Goal: Transaction & Acquisition: Register for event/course

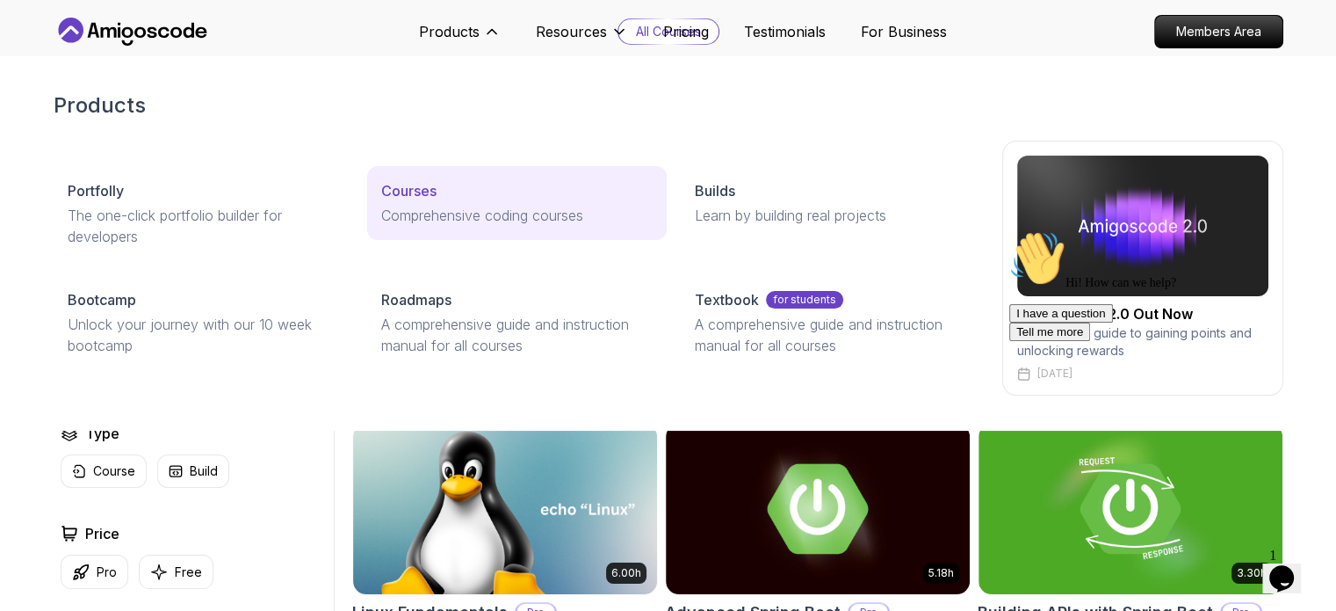
click at [415, 205] on p "Comprehensive coding courses" at bounding box center [516, 215] width 271 height 21
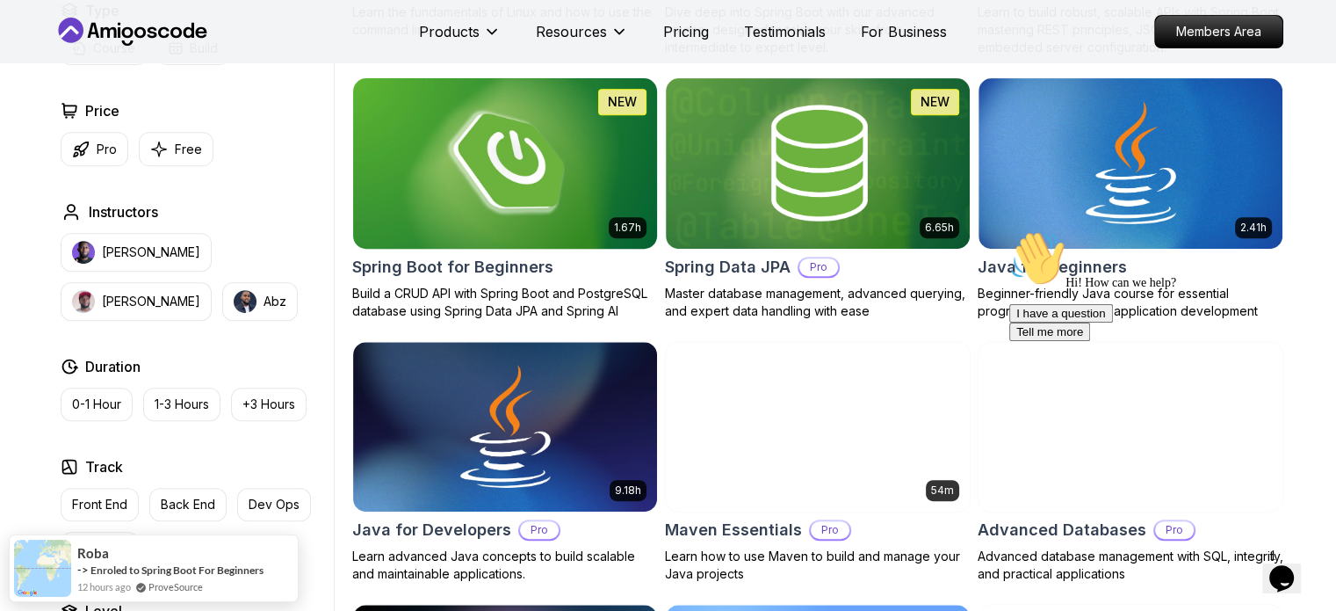
scroll to position [791, 0]
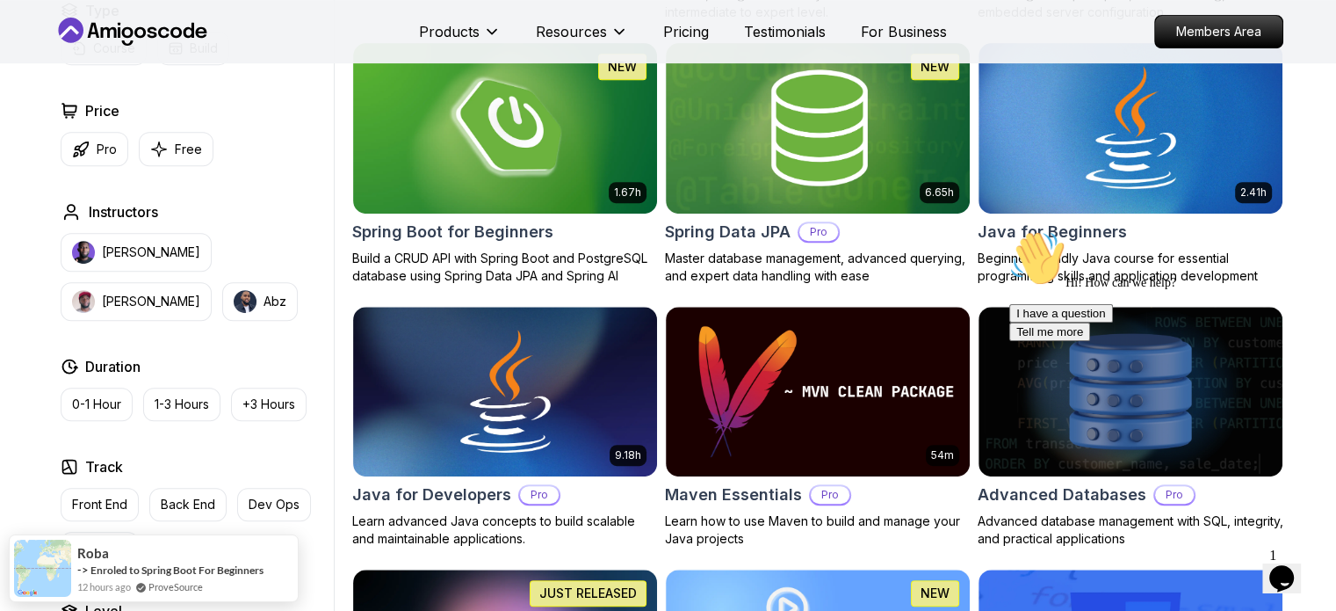
click at [1010, 230] on icon "Chat attention grabber" at bounding box center [1010, 230] width 0 height 0
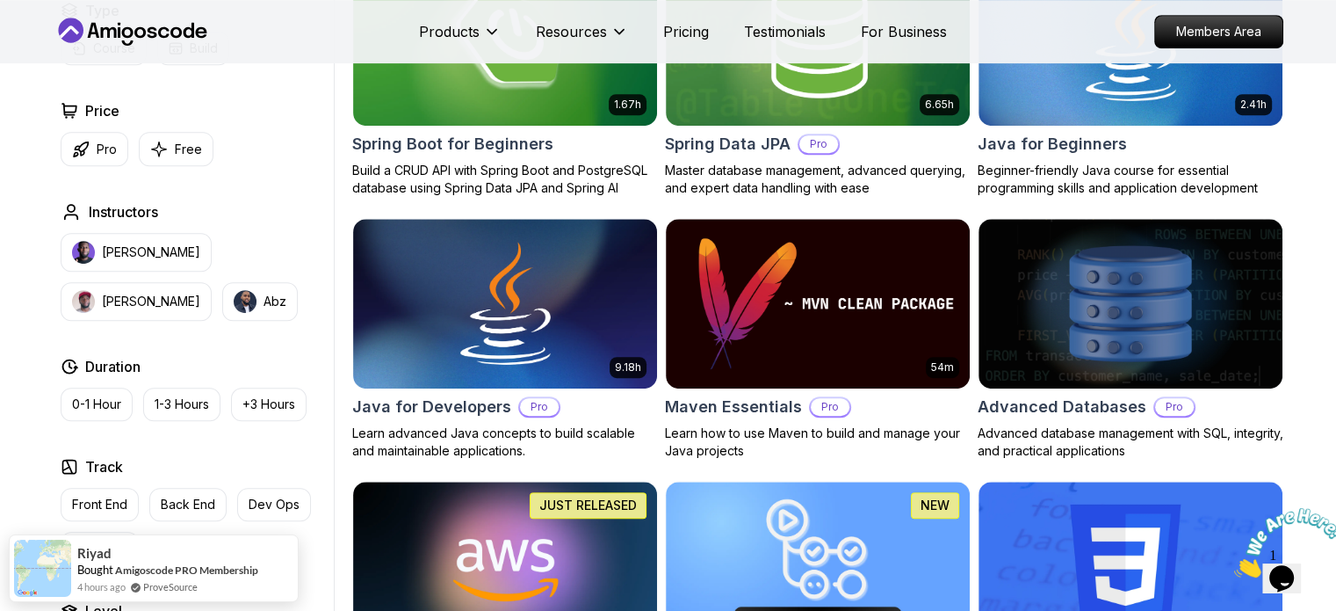
scroll to position [1142, 0]
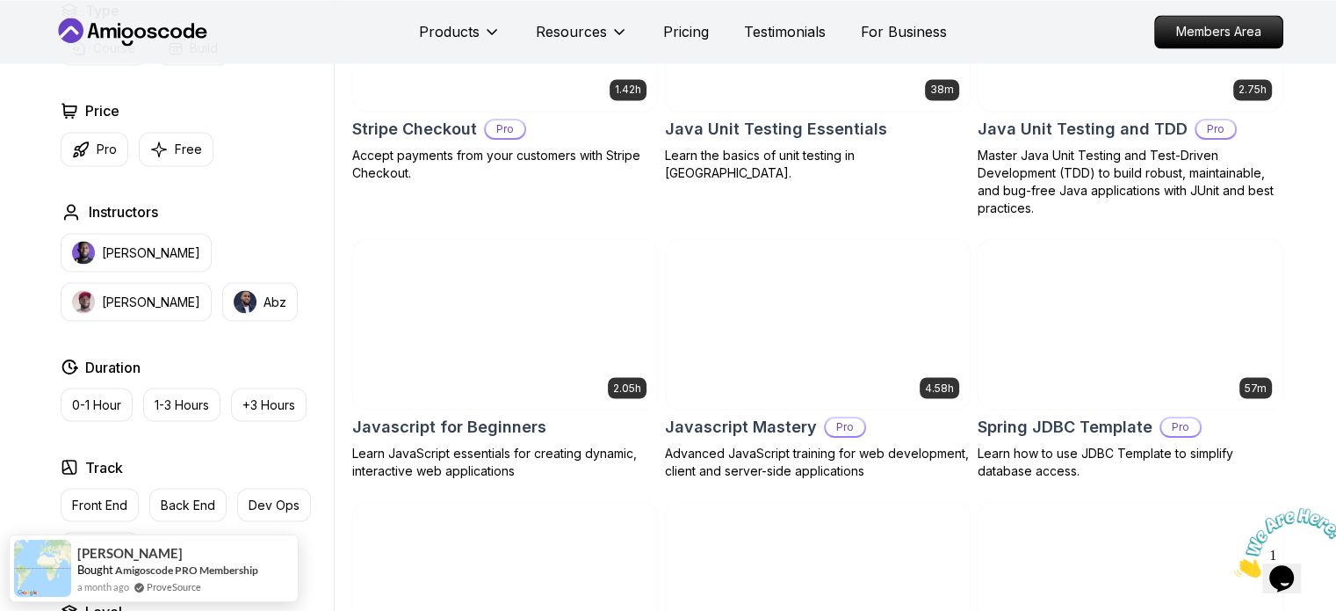
scroll to position [2987, 0]
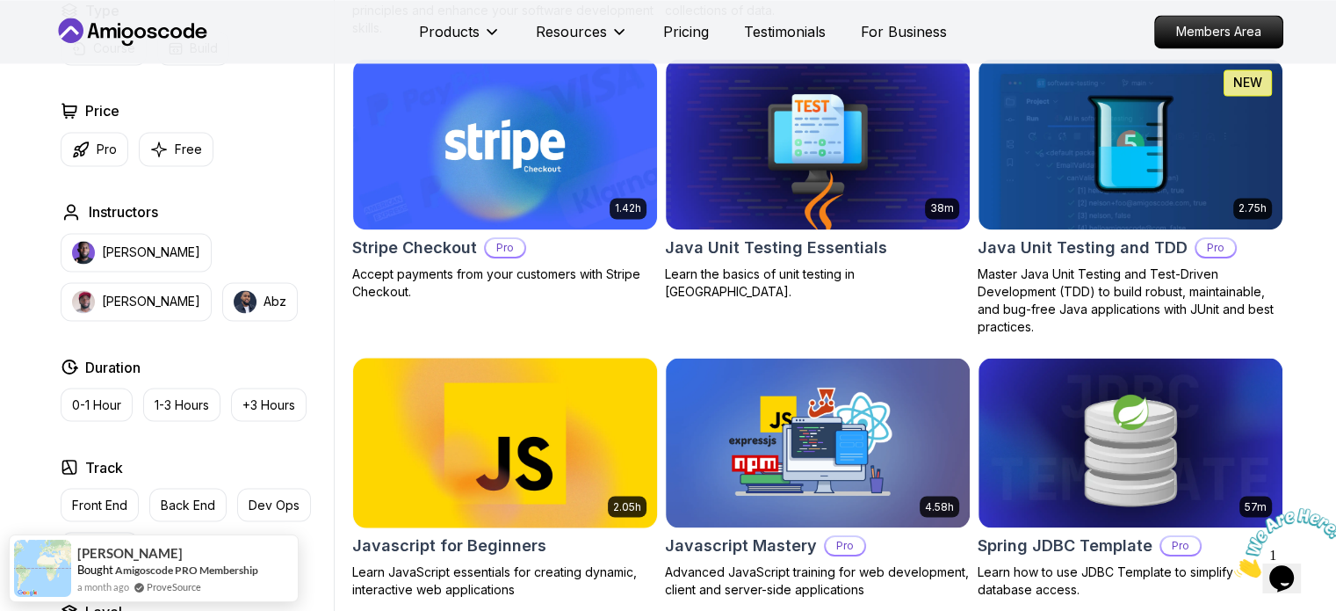
click at [545, 408] on img at bounding box center [504, 442] width 319 height 178
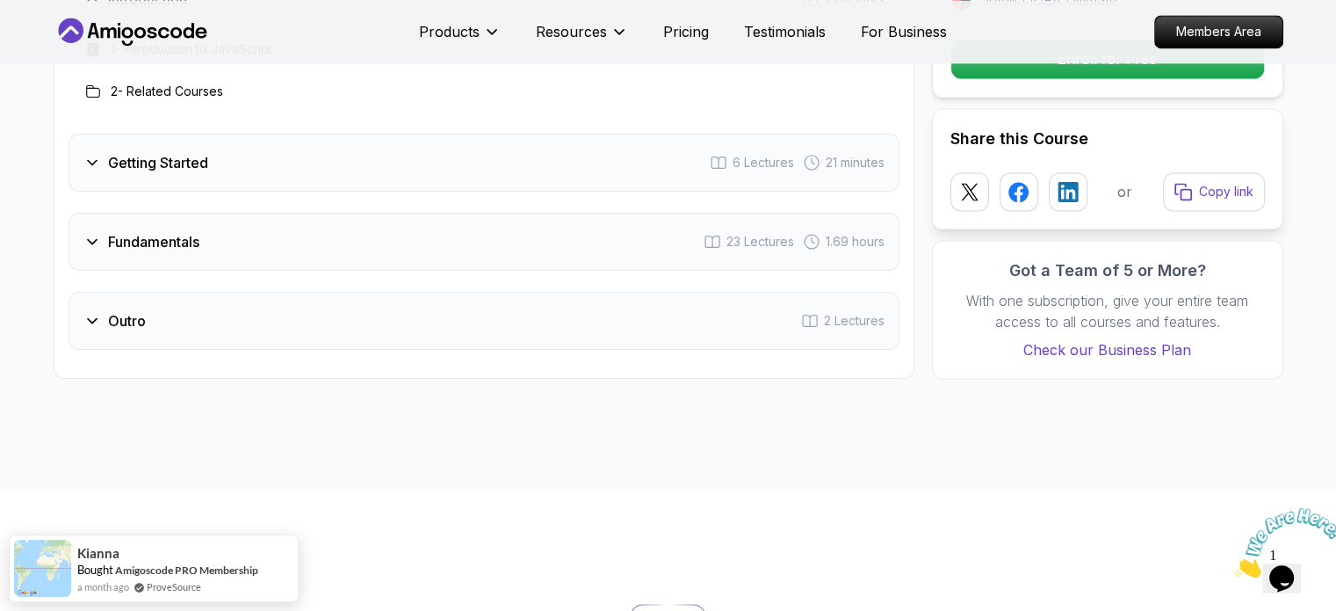
scroll to position [2548, 0]
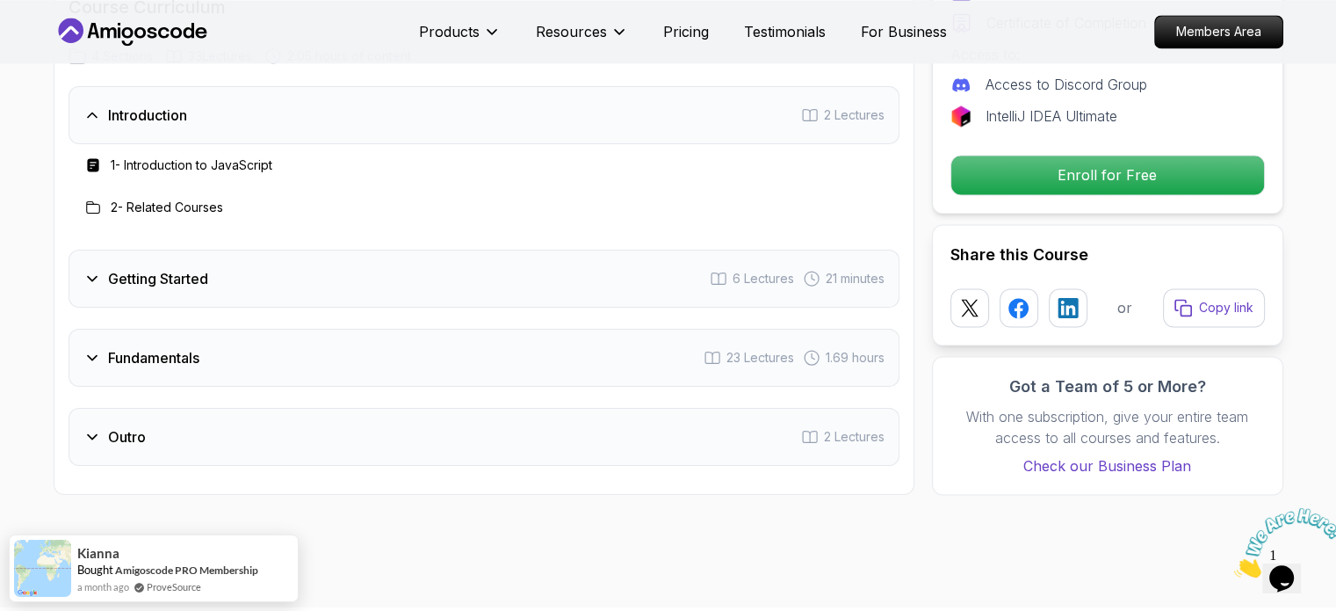
click at [84, 273] on icon at bounding box center [92, 279] width 18 height 18
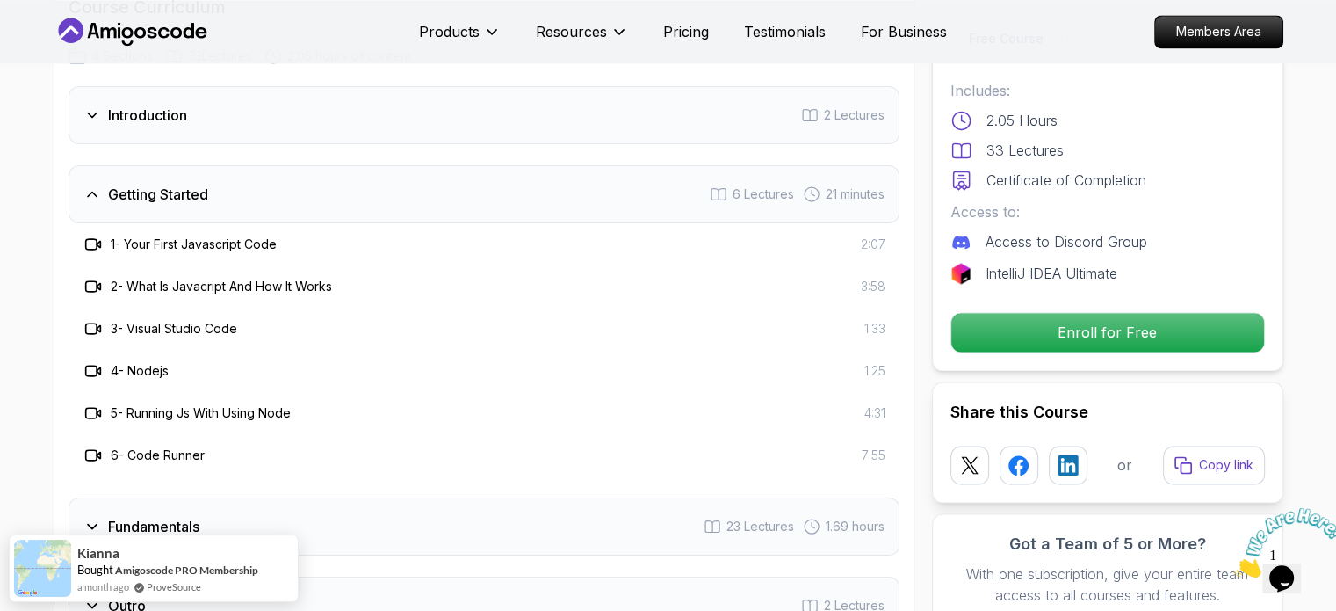
click at [157, 248] on h3 "1 - Your First Javascript Code" at bounding box center [194, 244] width 166 height 18
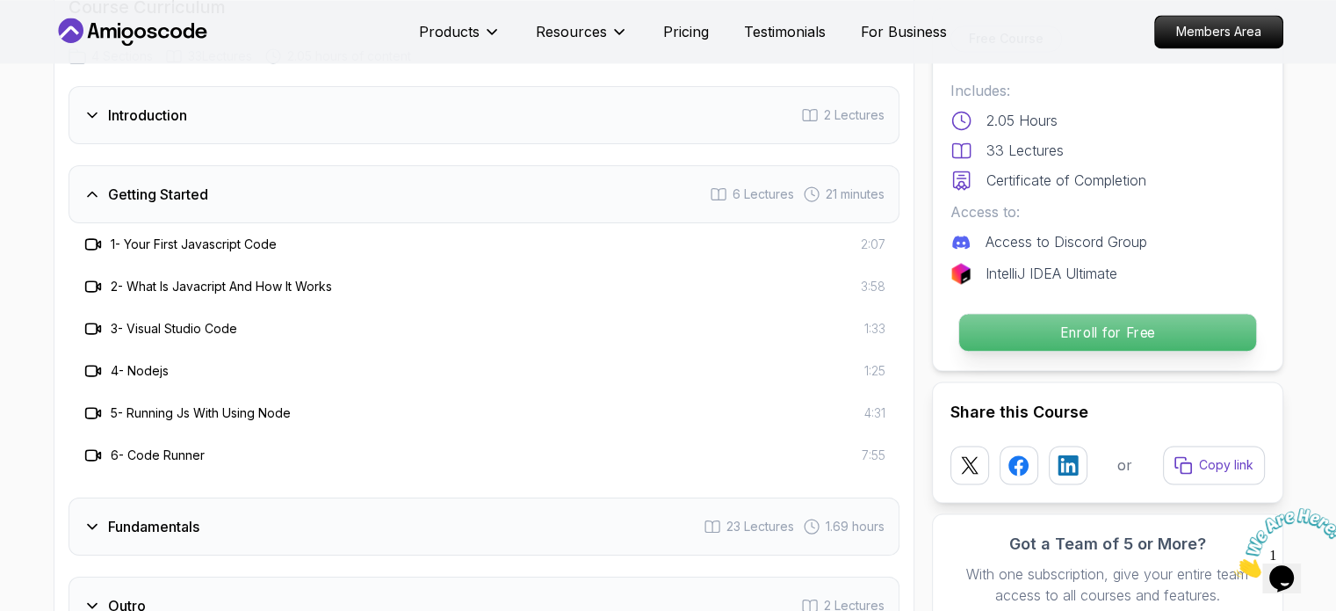
click at [1029, 337] on p "Enroll for Free" at bounding box center [1107, 332] width 297 height 37
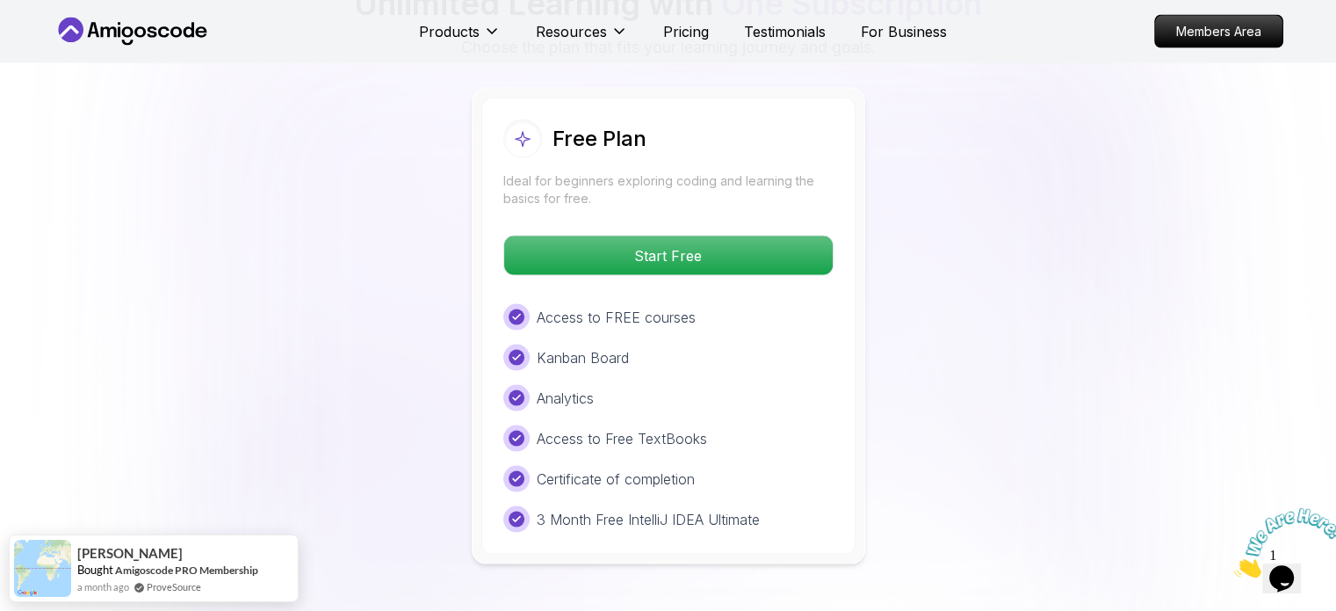
scroll to position [3497, 0]
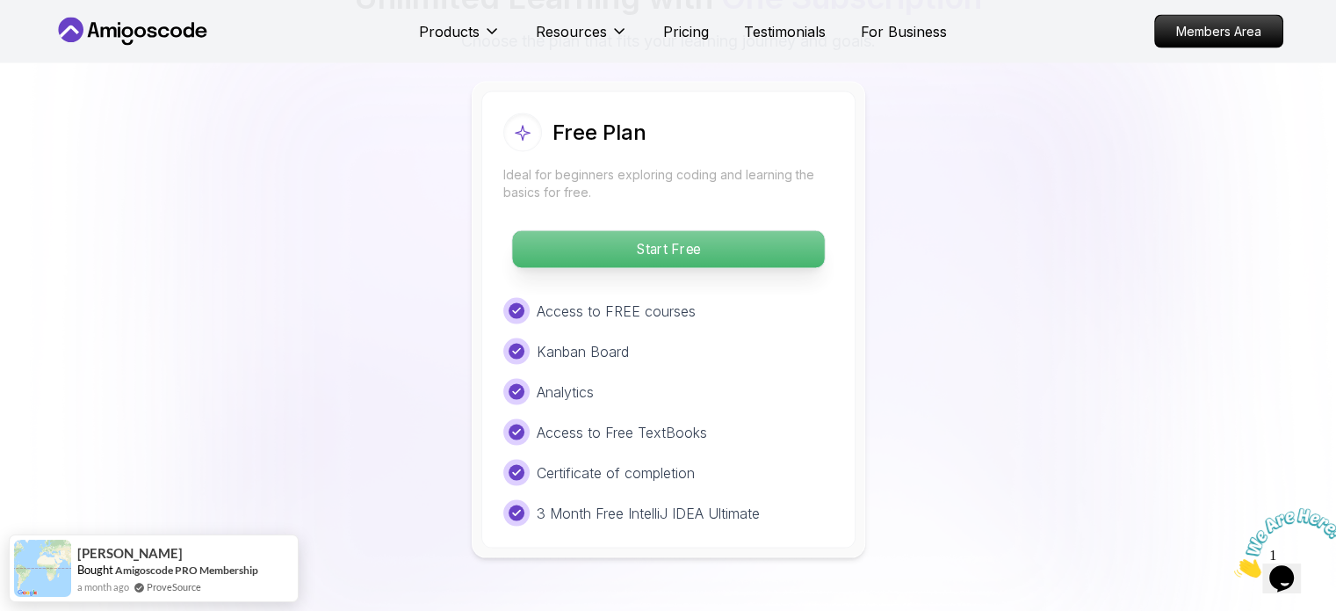
click at [691, 263] on p "Start Free" at bounding box center [668, 249] width 312 height 37
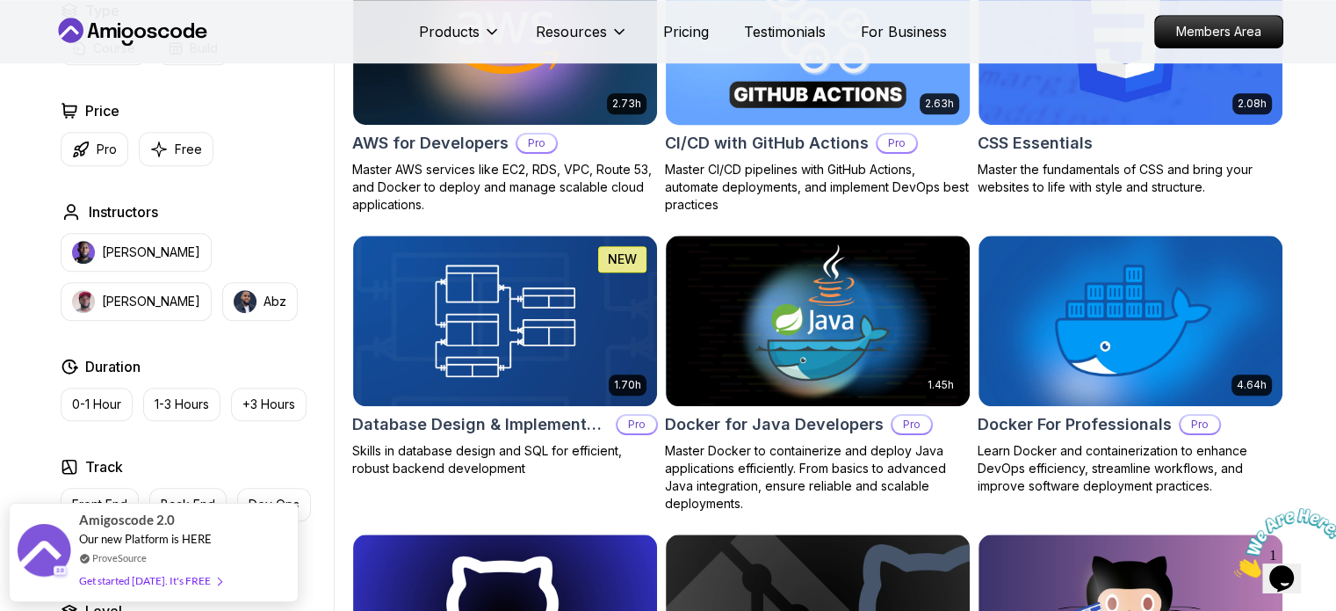
scroll to position [879, 0]
